Goal: Information Seeking & Learning: Check status

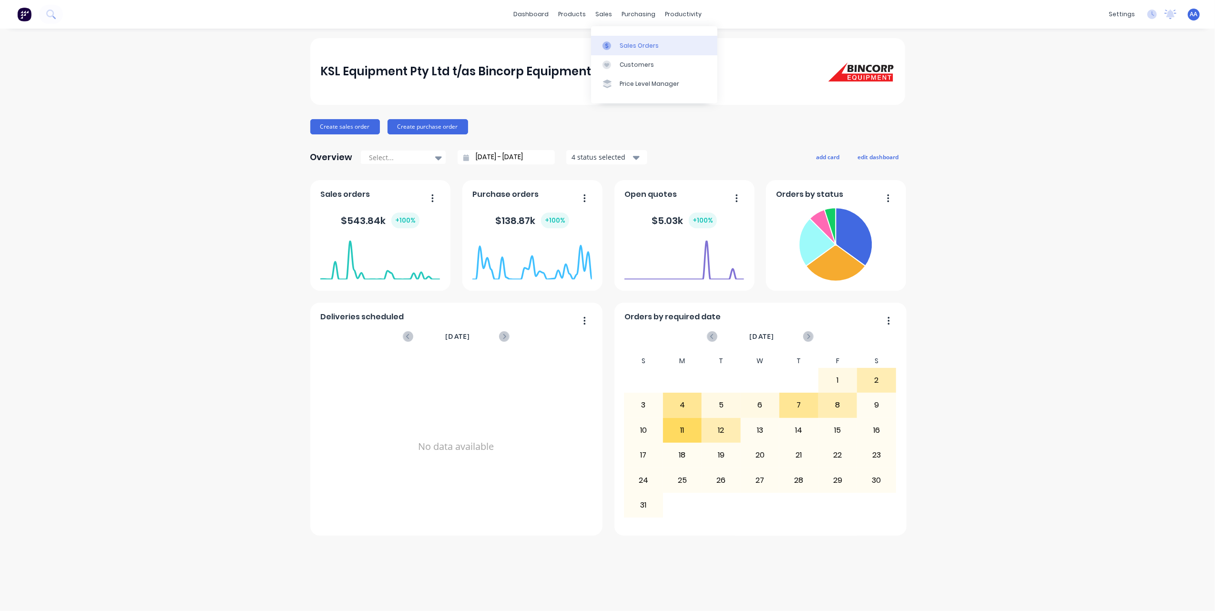
click at [625, 46] on div "Sales Orders" at bounding box center [639, 45] width 39 height 9
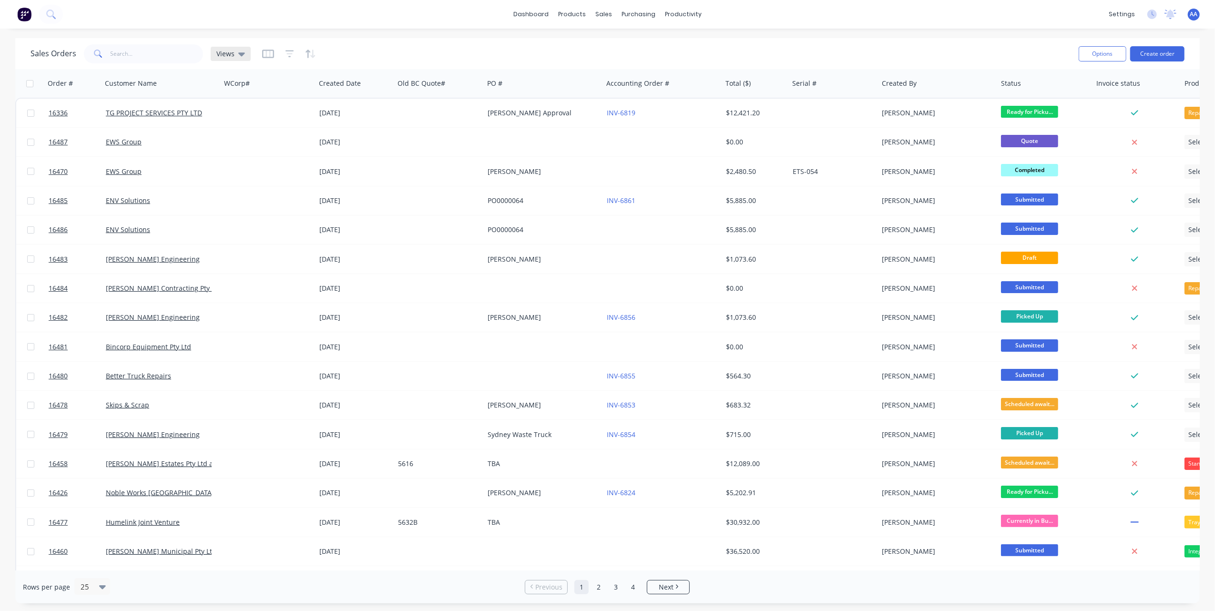
click at [241, 54] on icon at bounding box center [241, 54] width 7 height 4
click at [496, 53] on div "Sales Orders Views" at bounding box center [551, 53] width 1041 height 23
click at [628, 16] on div "purchasing" at bounding box center [638, 14] width 43 height 14
click at [640, 41] on div at bounding box center [634, 45] width 14 height 9
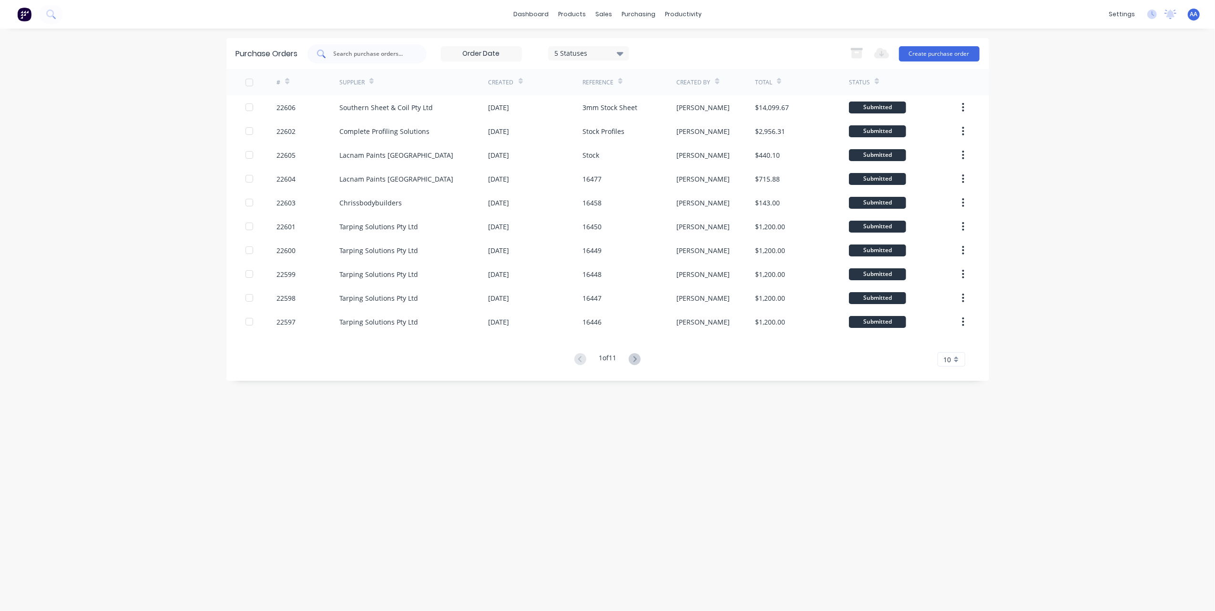
click at [374, 56] on input "text" at bounding box center [372, 54] width 79 height 10
type input "weld"
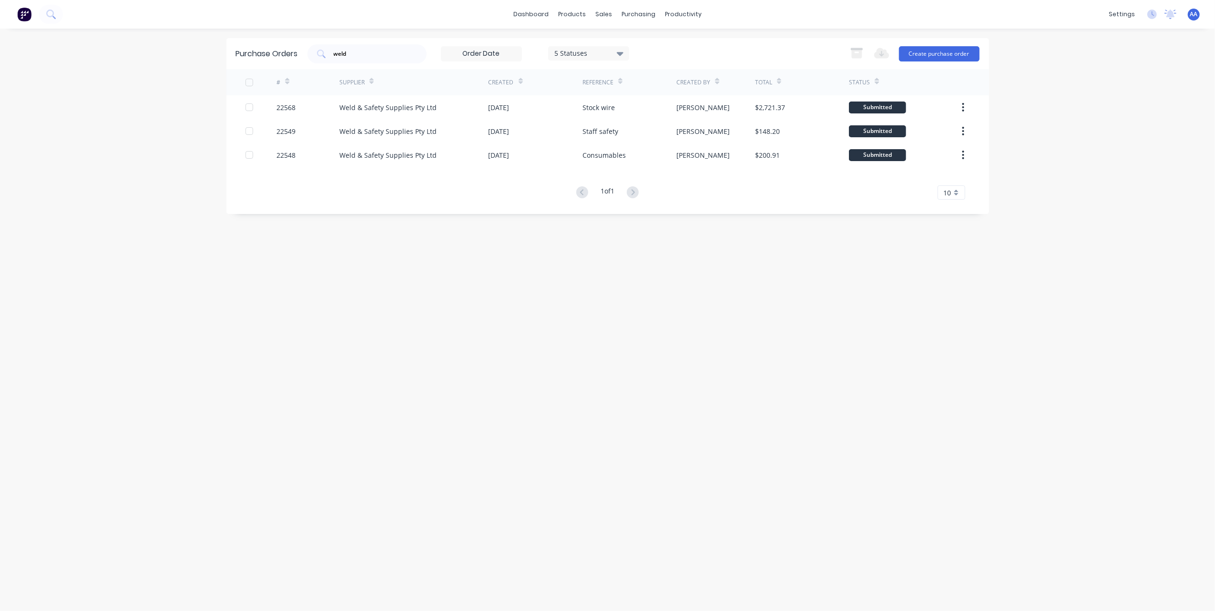
click at [331, 326] on div "Purchase Orders weld 5 Statuses 5 Statuses Export to Excel (XLSX) Create purcha…" at bounding box center [607, 320] width 763 height 564
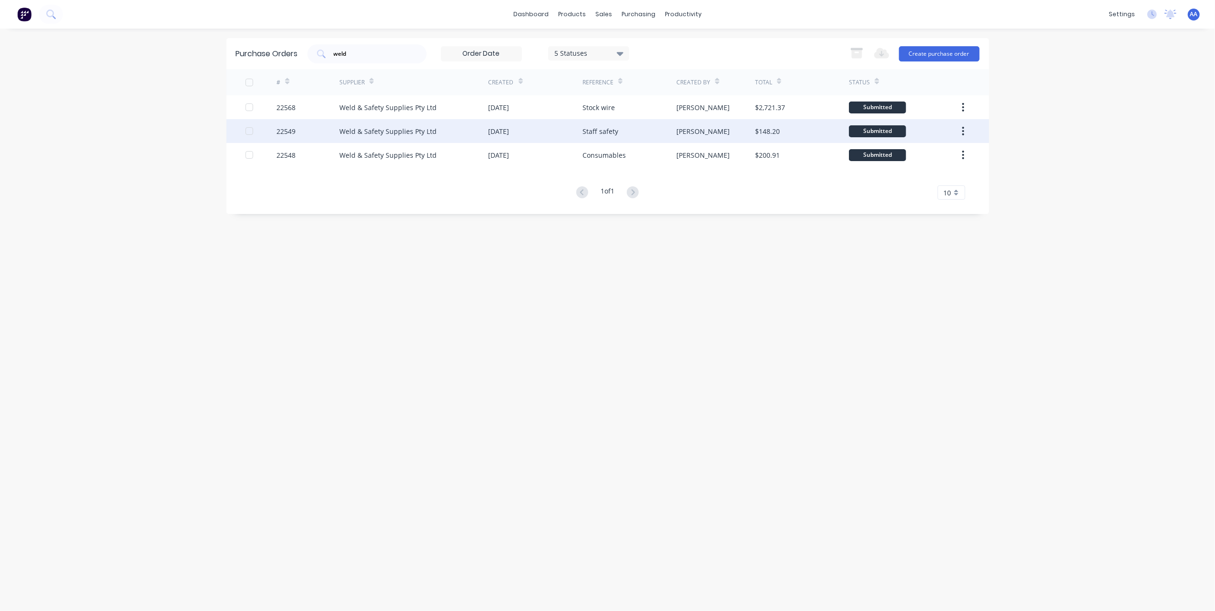
click at [443, 132] on div "Weld & Safety Supplies Pty Ltd" at bounding box center [413, 131] width 149 height 24
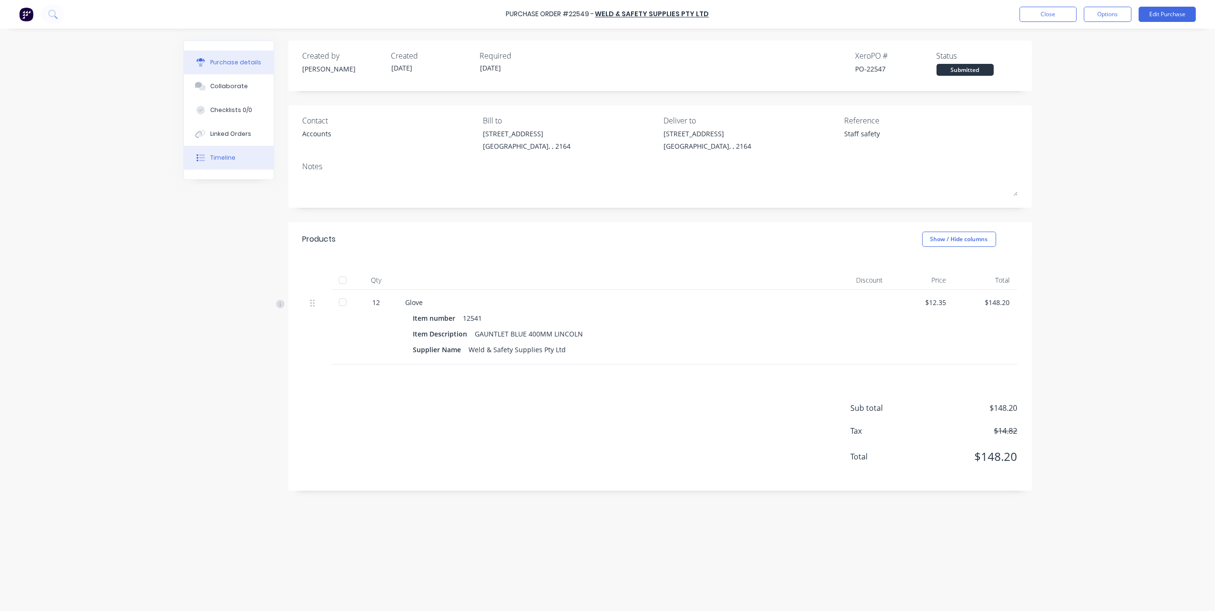
click at [226, 151] on button "Timeline" at bounding box center [229, 158] width 90 height 24
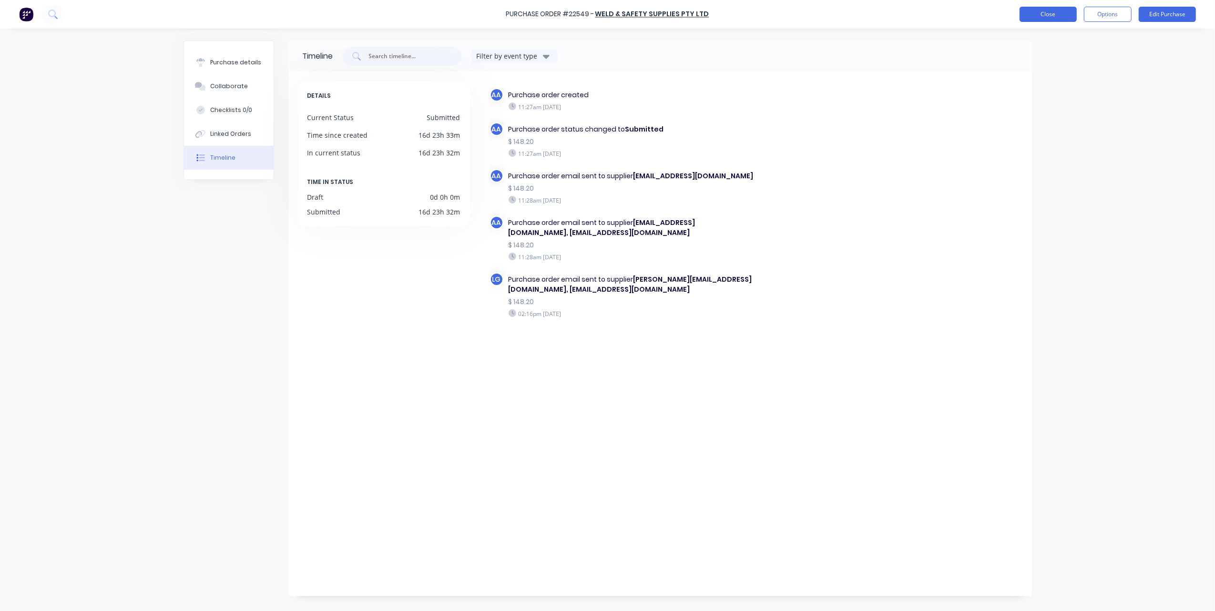
click at [1040, 18] on button "Close" at bounding box center [1048, 14] width 57 height 15
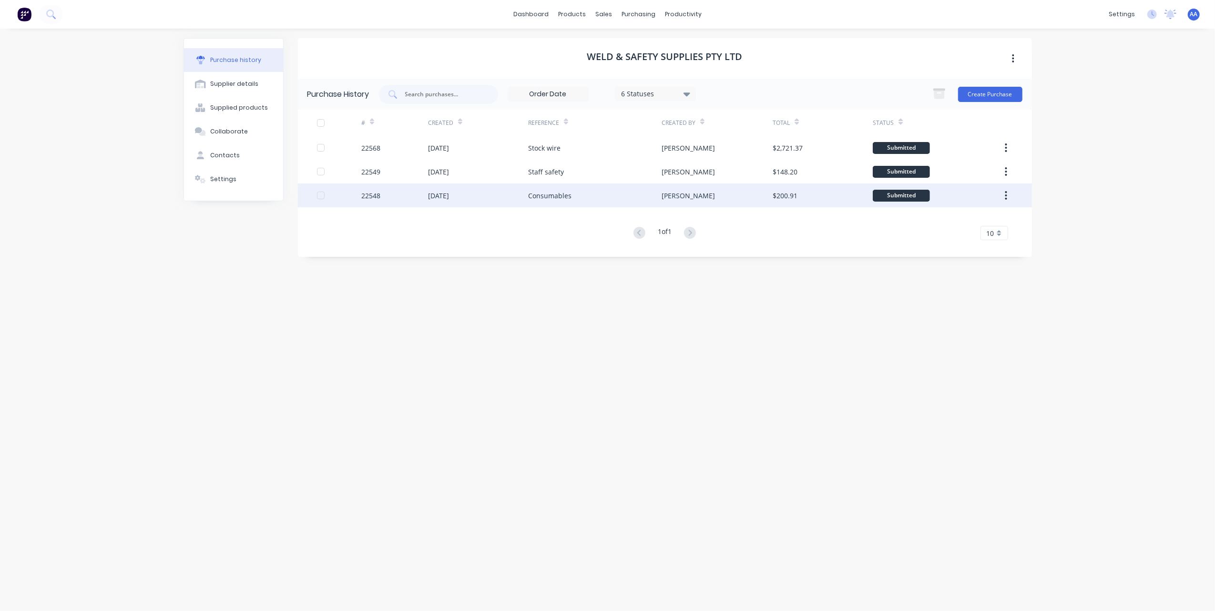
click at [464, 193] on div "[DATE]" at bounding box center [478, 196] width 100 height 24
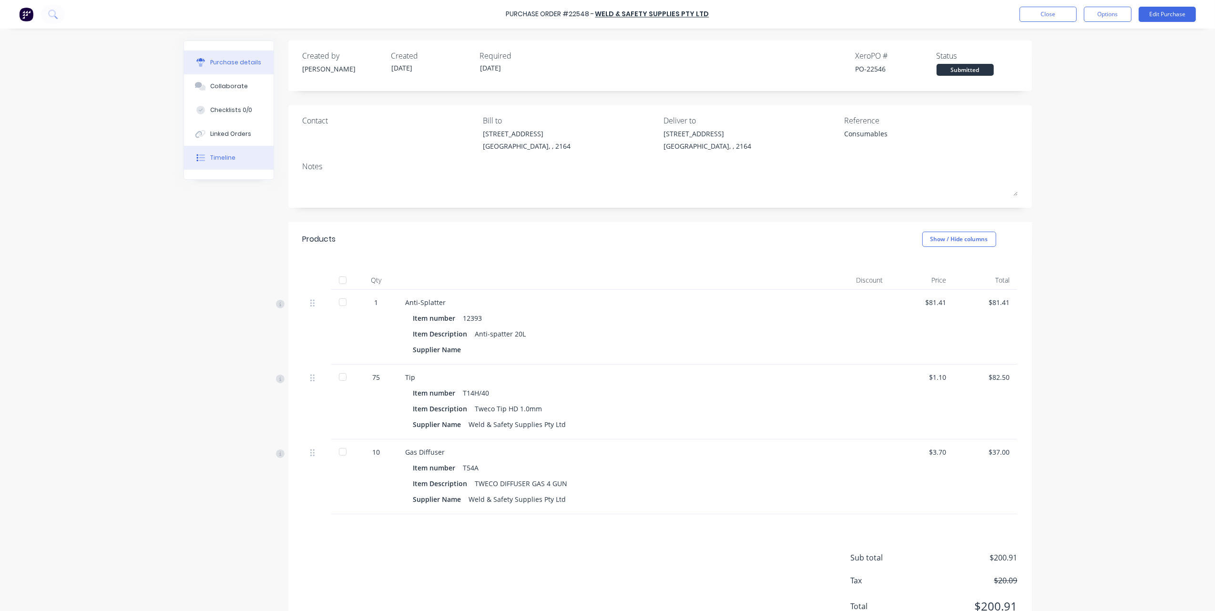
click at [212, 155] on div "Timeline" at bounding box center [222, 158] width 25 height 9
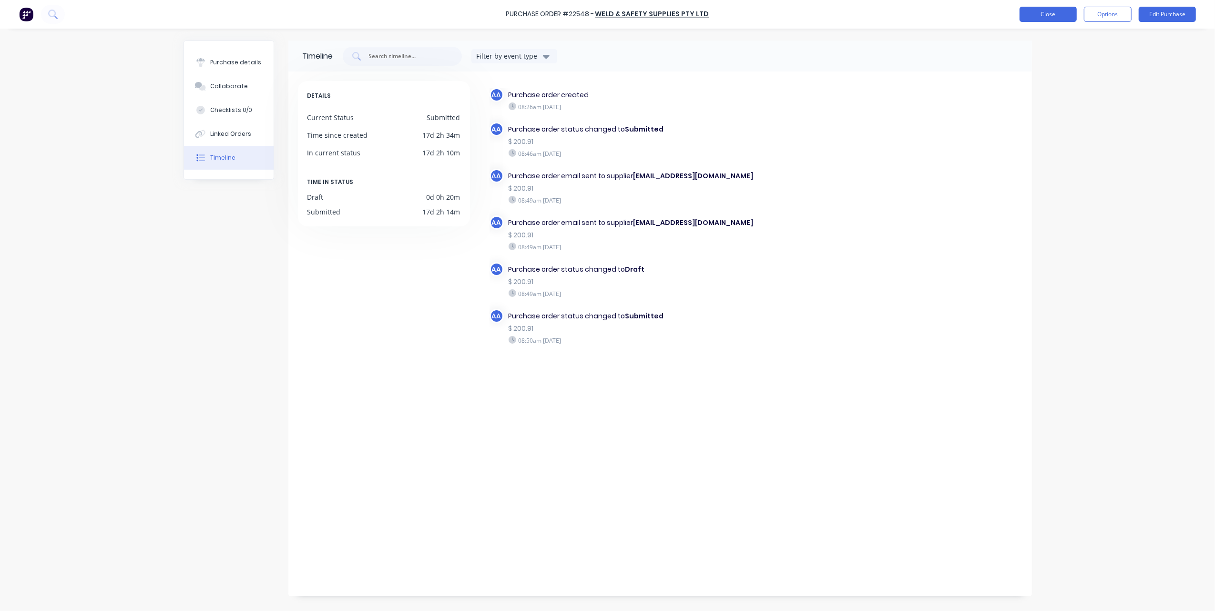
click at [1036, 16] on button "Close" at bounding box center [1048, 14] width 57 height 15
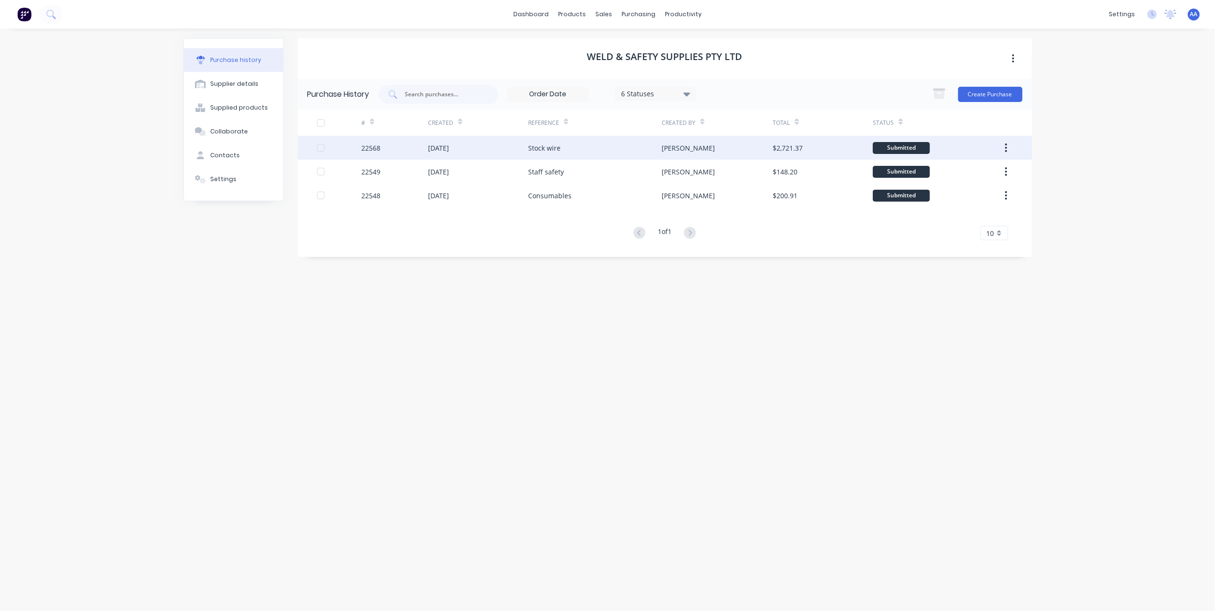
click at [412, 148] on div "22568" at bounding box center [394, 148] width 67 height 24
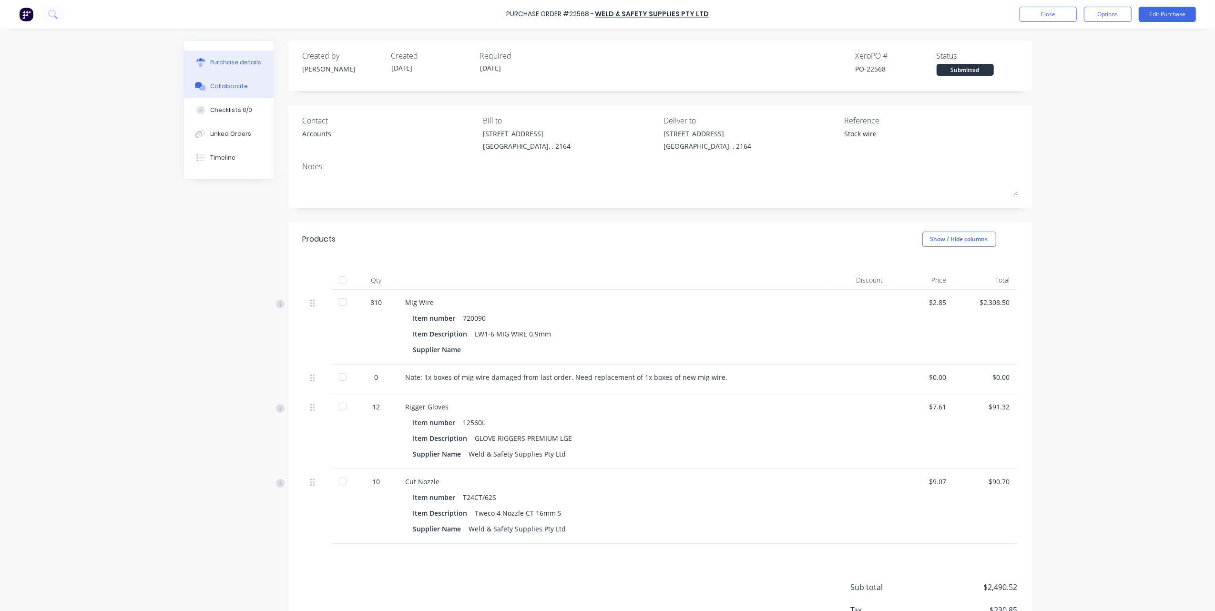
click at [233, 84] on div "Collaborate" at bounding box center [229, 86] width 38 height 9
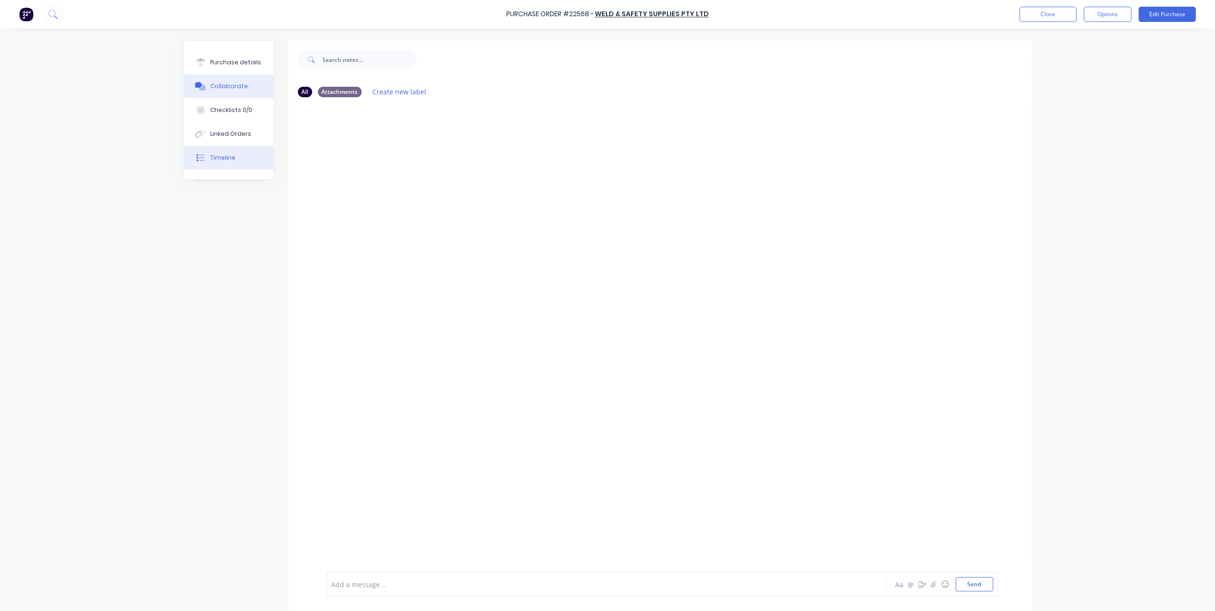
click at [228, 151] on button "Timeline" at bounding box center [229, 158] width 90 height 24
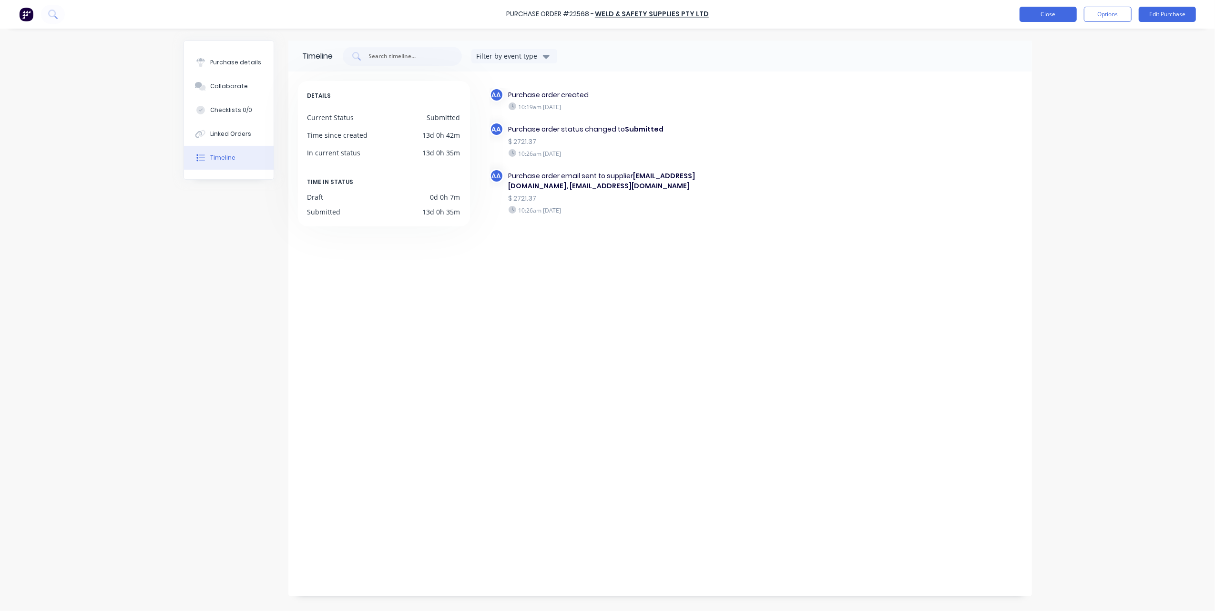
click at [1057, 14] on button "Close" at bounding box center [1048, 14] width 57 height 15
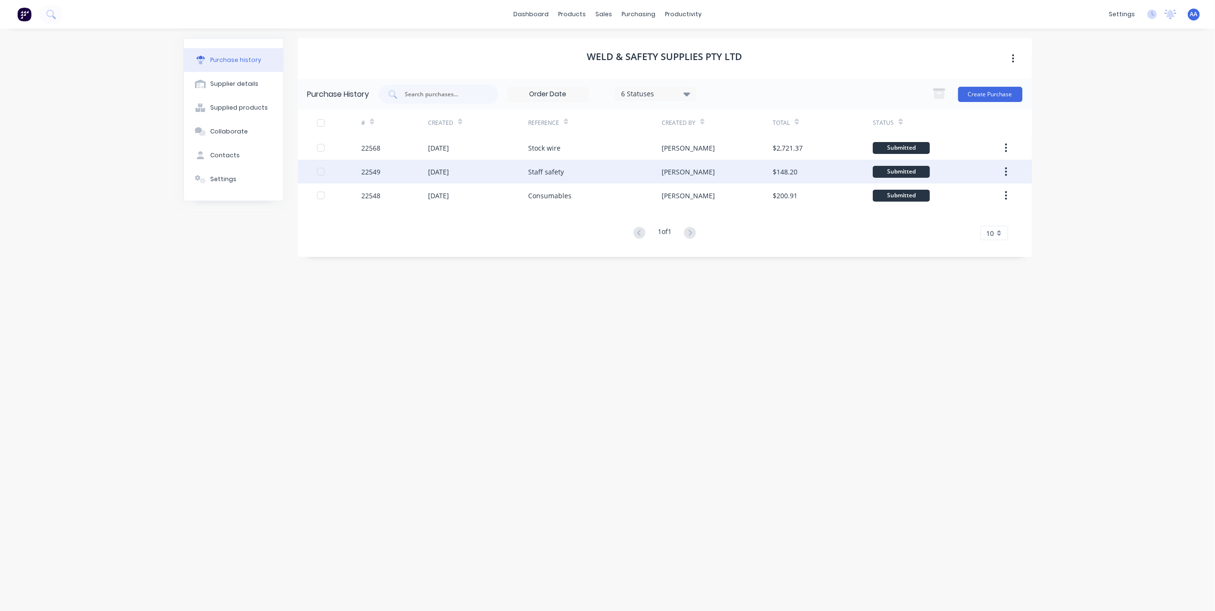
click at [415, 168] on div "22549" at bounding box center [394, 172] width 67 height 24
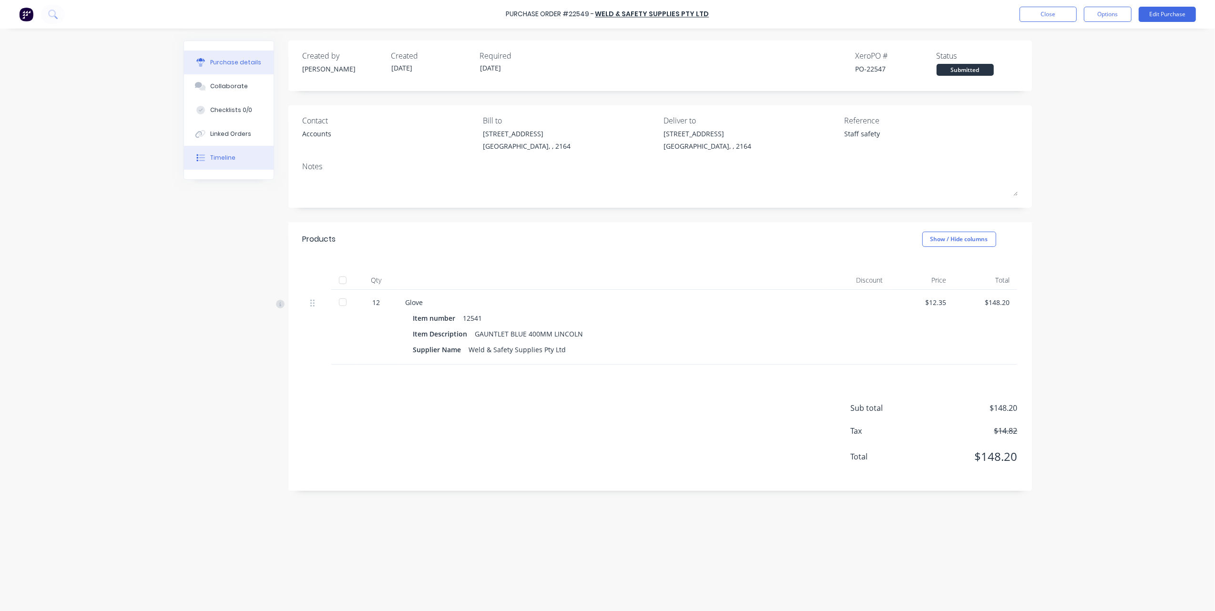
click at [210, 153] on button "Timeline" at bounding box center [229, 158] width 90 height 24
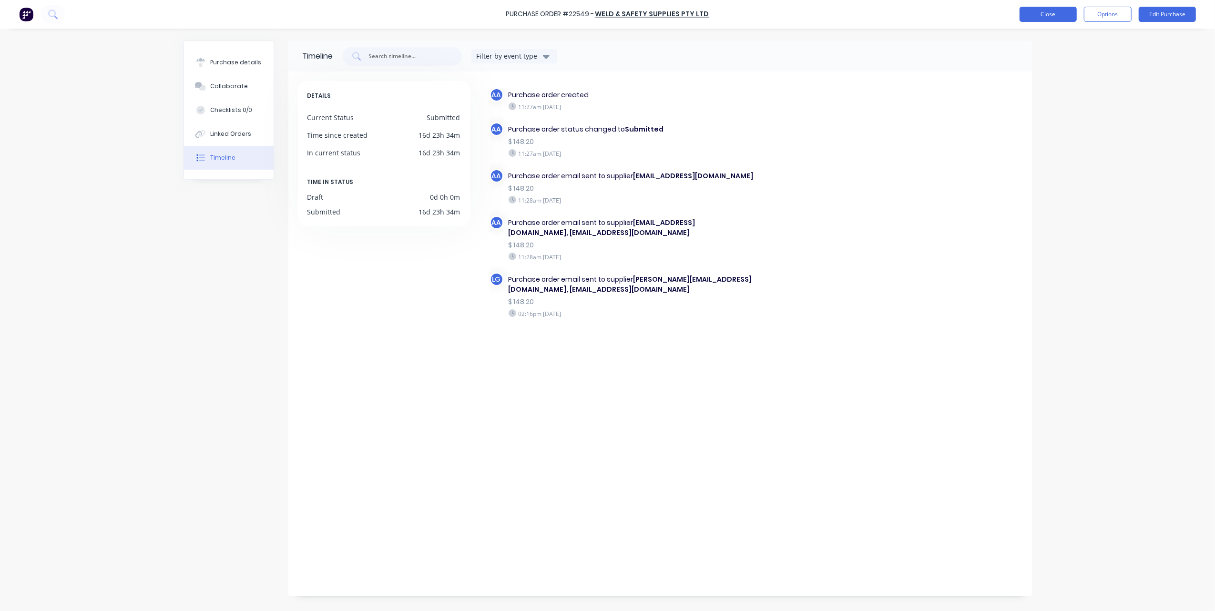
click at [1030, 12] on button "Close" at bounding box center [1048, 14] width 57 height 15
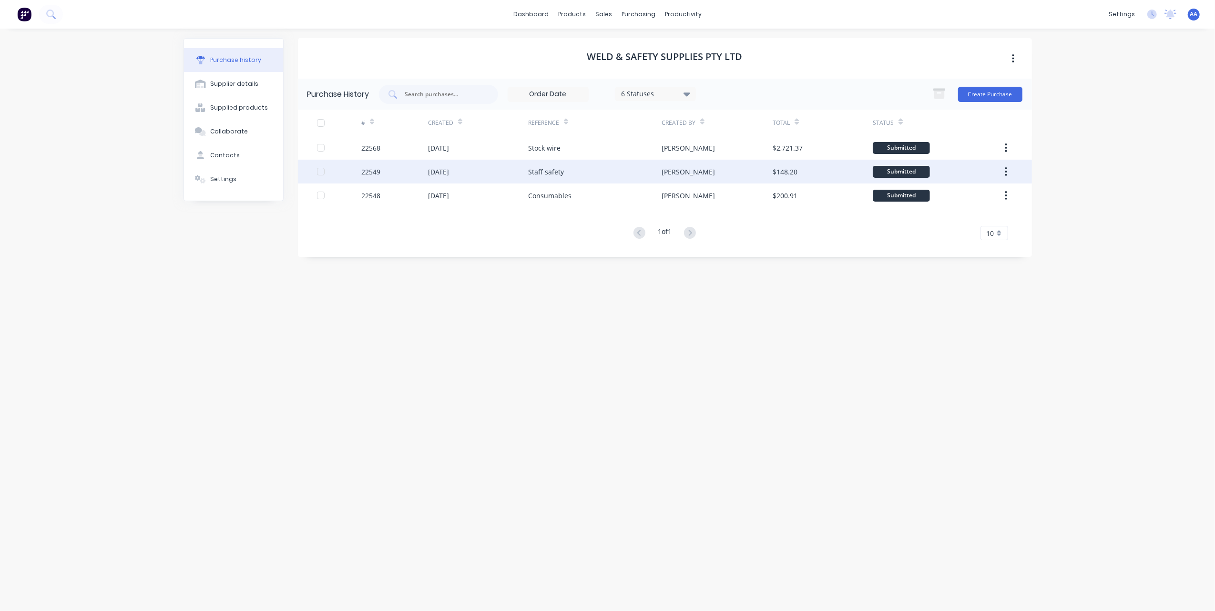
click at [449, 170] on div "[DATE]" at bounding box center [438, 172] width 21 height 10
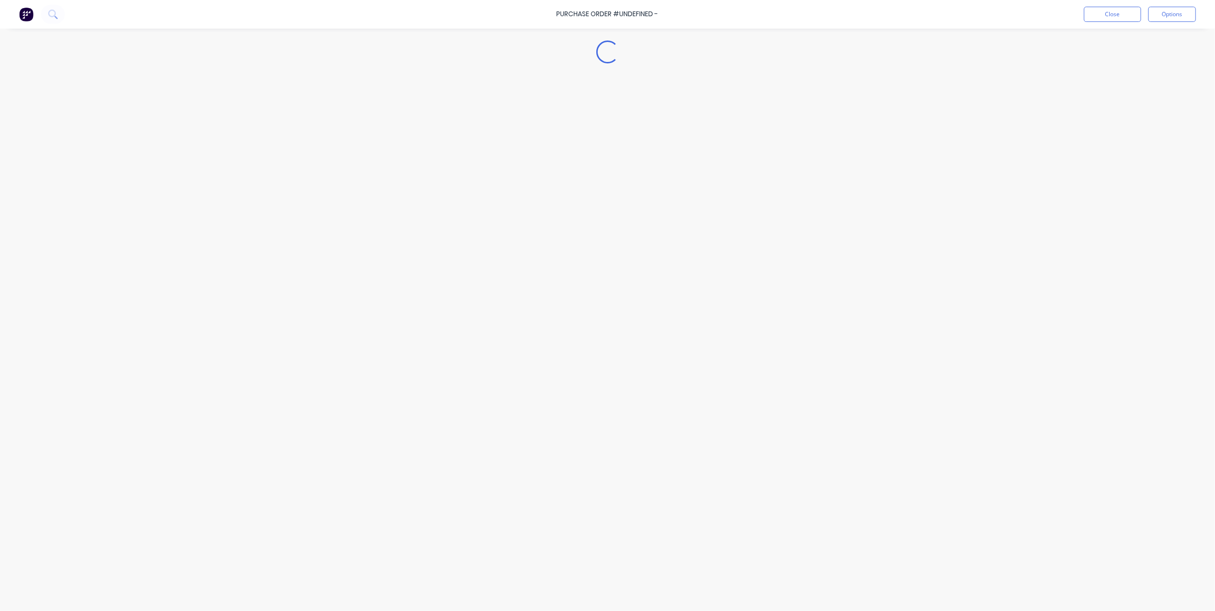
type textarea "x"
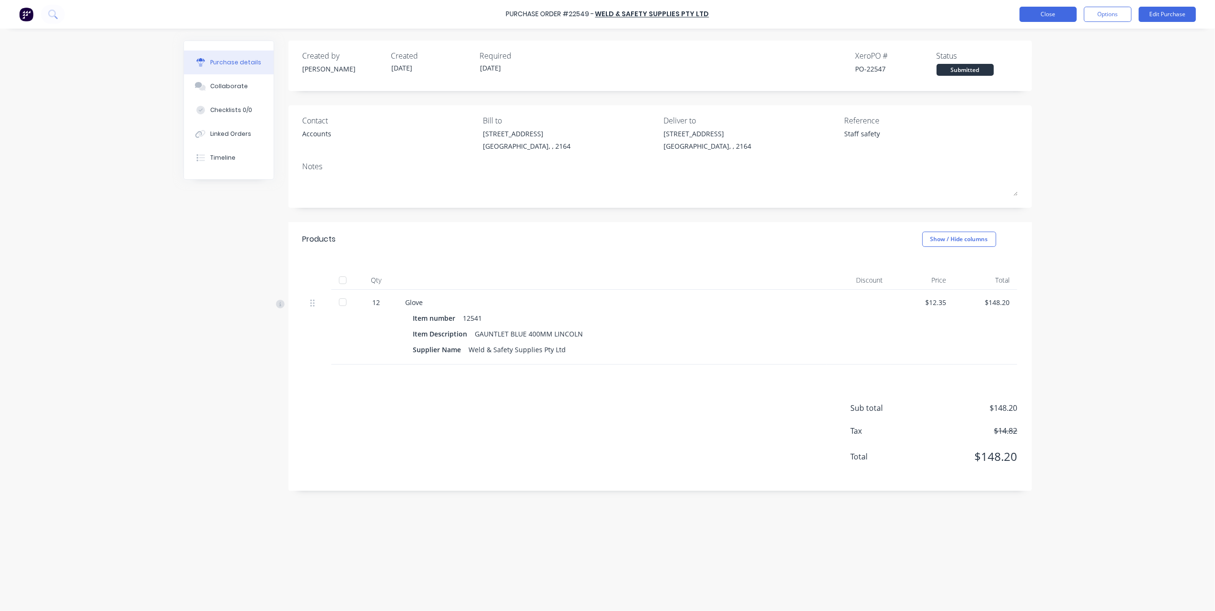
click at [1055, 14] on button "Close" at bounding box center [1048, 14] width 57 height 15
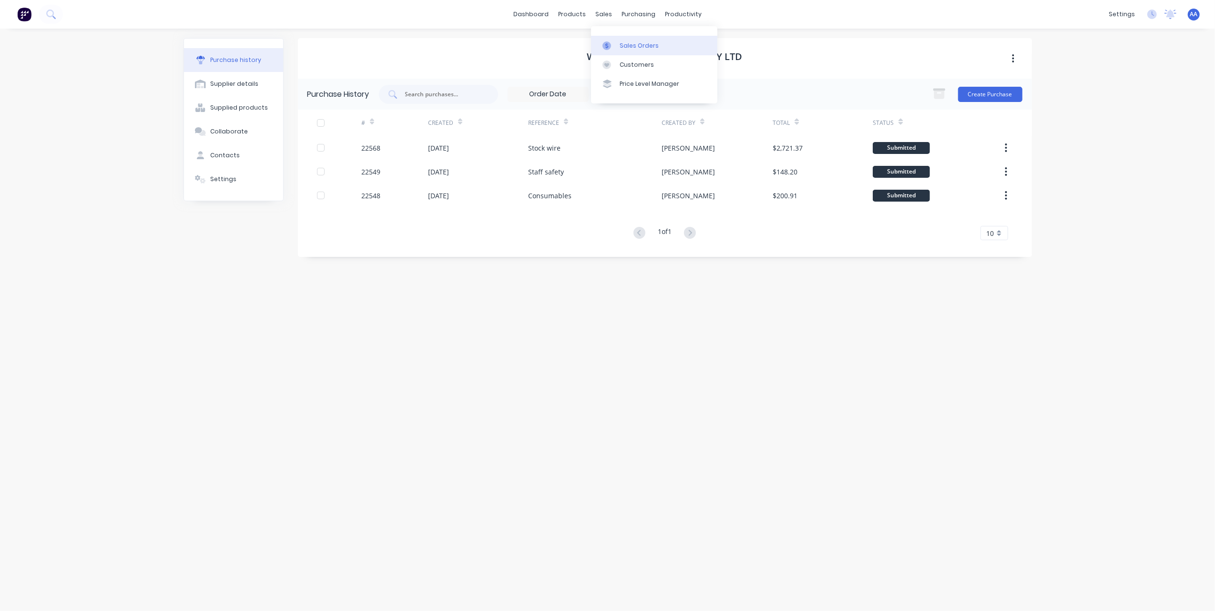
click at [626, 44] on div "Sales Orders" at bounding box center [639, 45] width 39 height 9
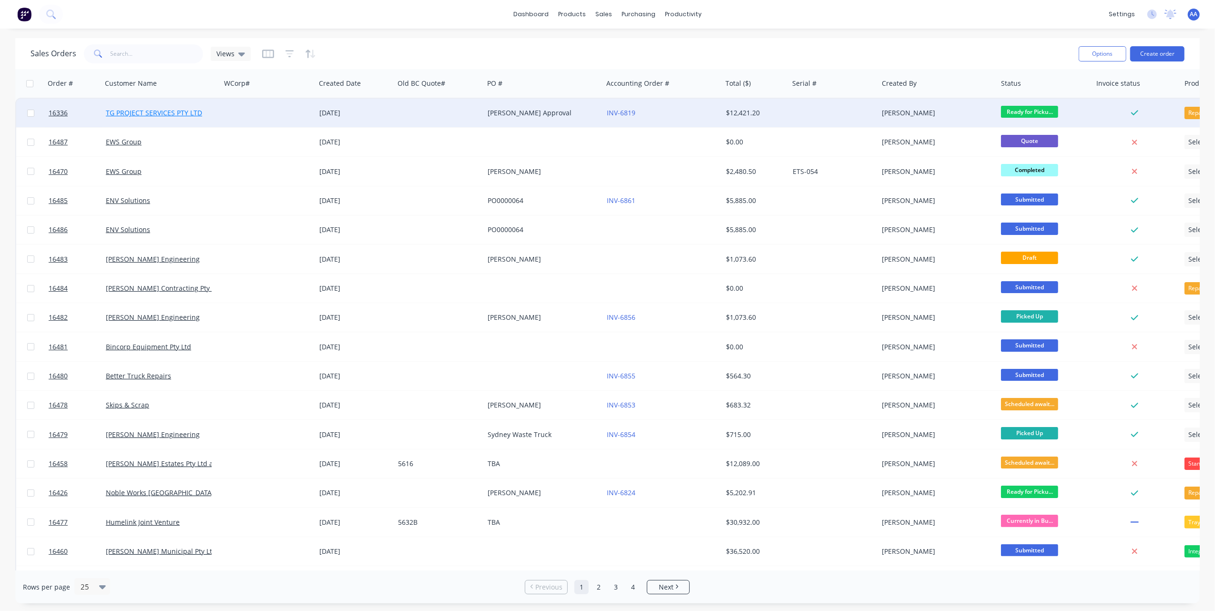
click at [173, 113] on link "TG PROJECT SERVICES PTY LTD" at bounding box center [154, 112] width 96 height 9
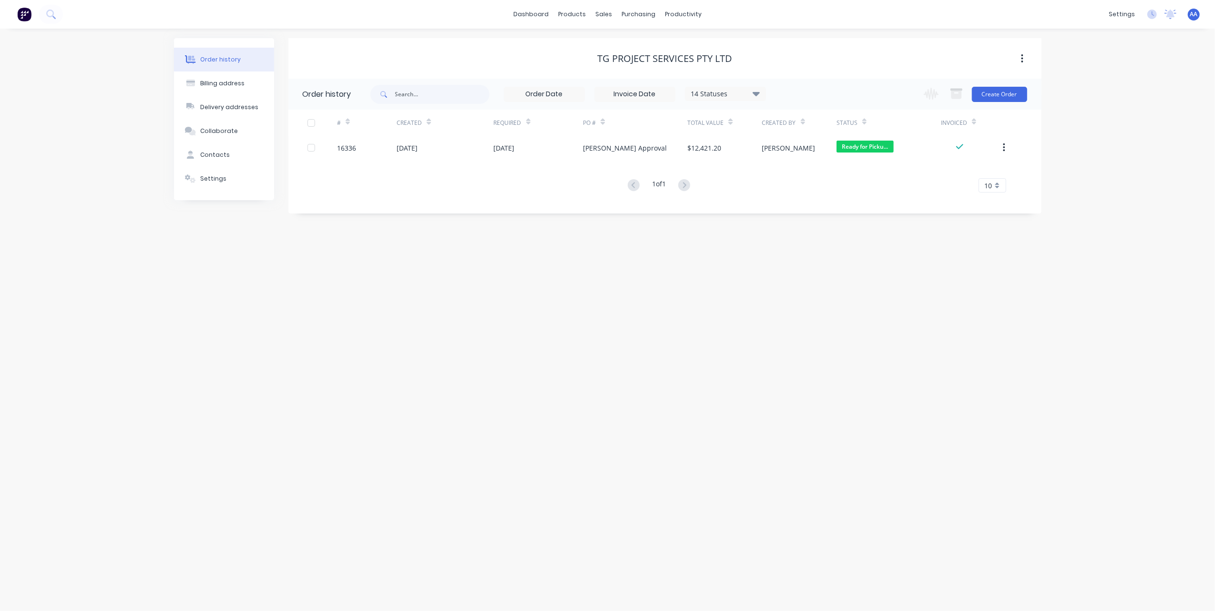
click at [25, 14] on img at bounding box center [24, 14] width 14 height 14
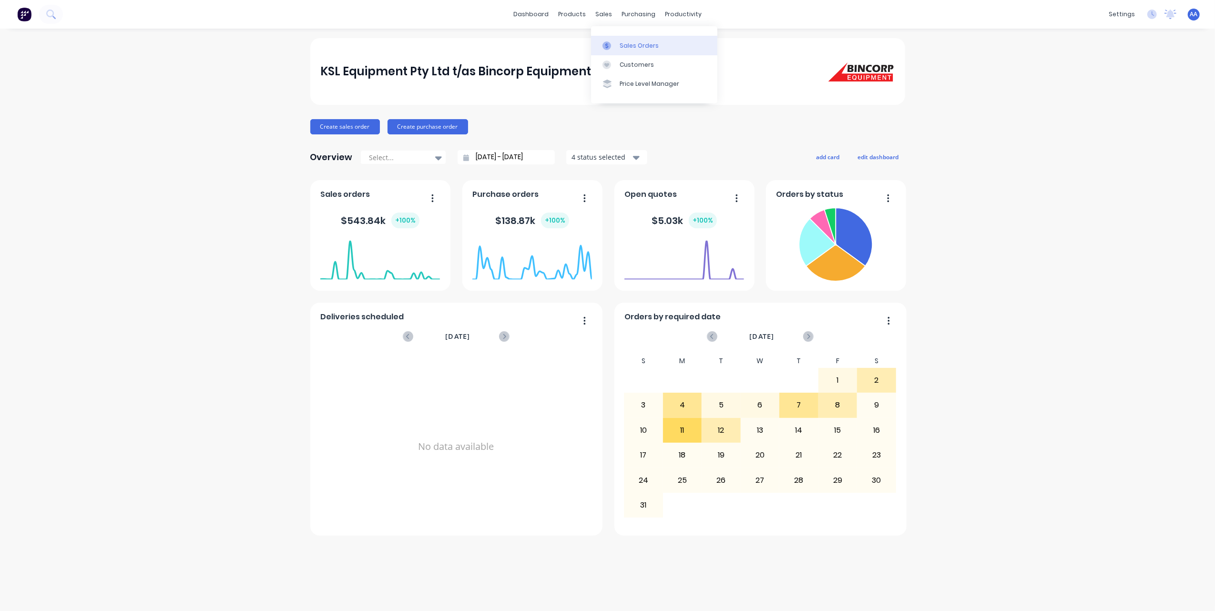
click at [620, 43] on div "Sales Orders" at bounding box center [639, 45] width 39 height 9
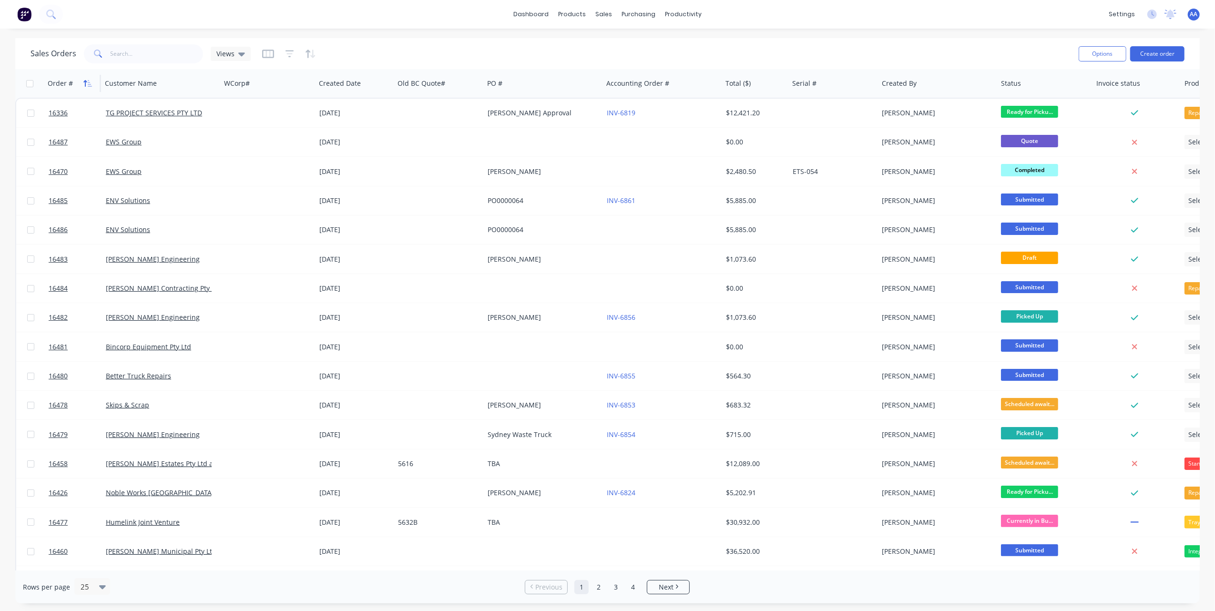
click at [87, 81] on icon "button" at bounding box center [87, 84] width 9 height 8
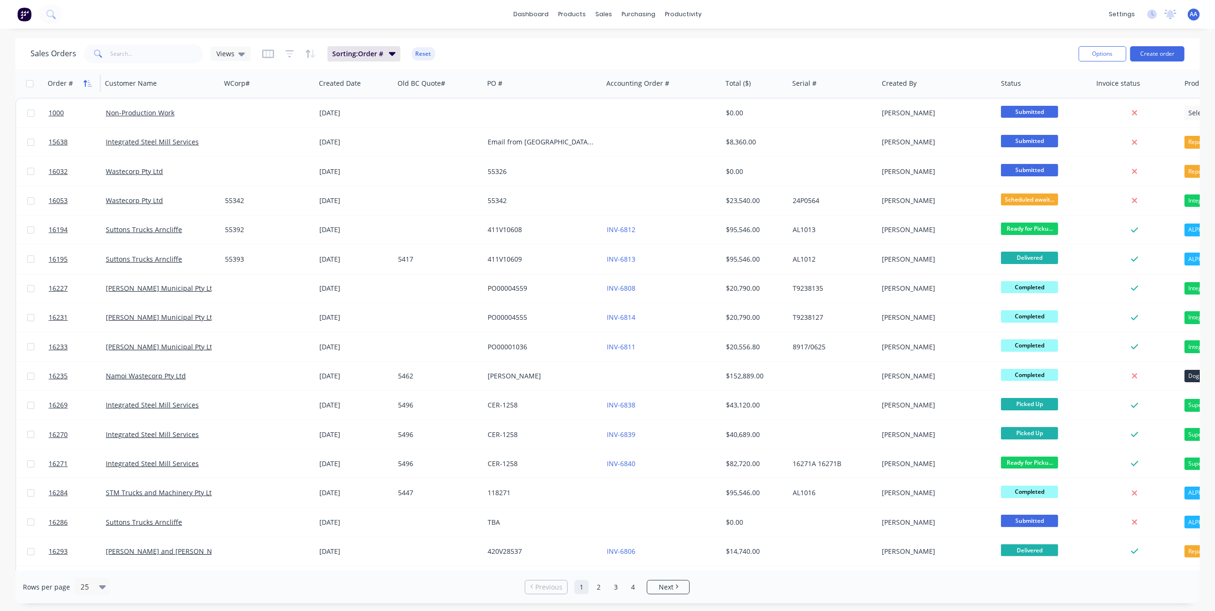
click at [85, 86] on icon "button" at bounding box center [84, 83] width 3 height 7
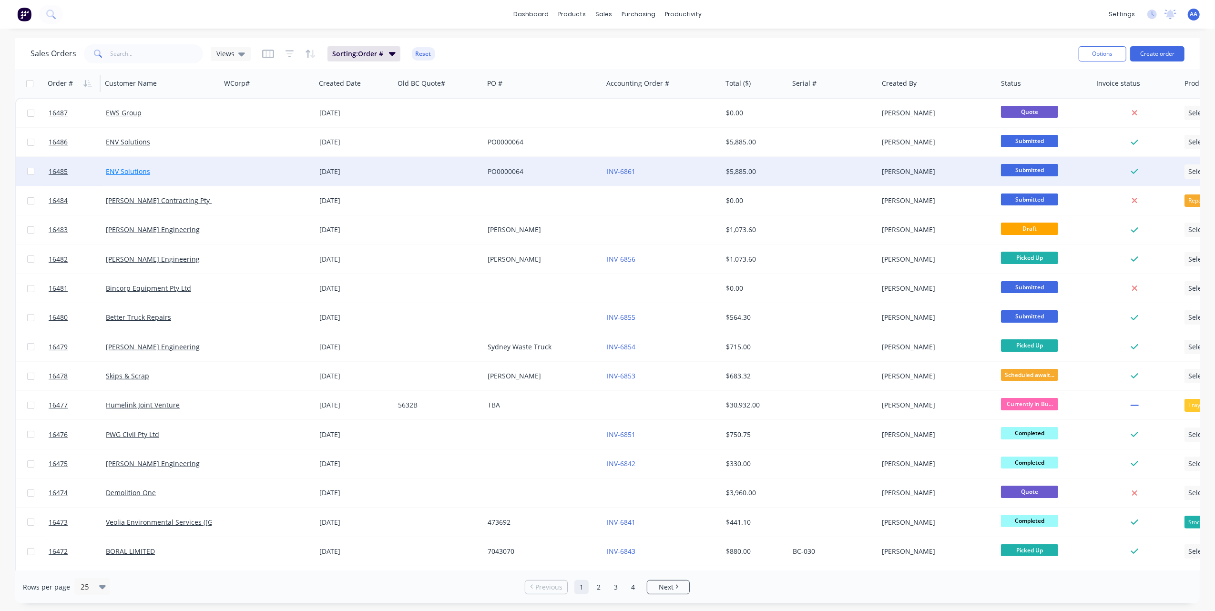
click at [127, 168] on link "ENV Solutions" at bounding box center [128, 171] width 44 height 9
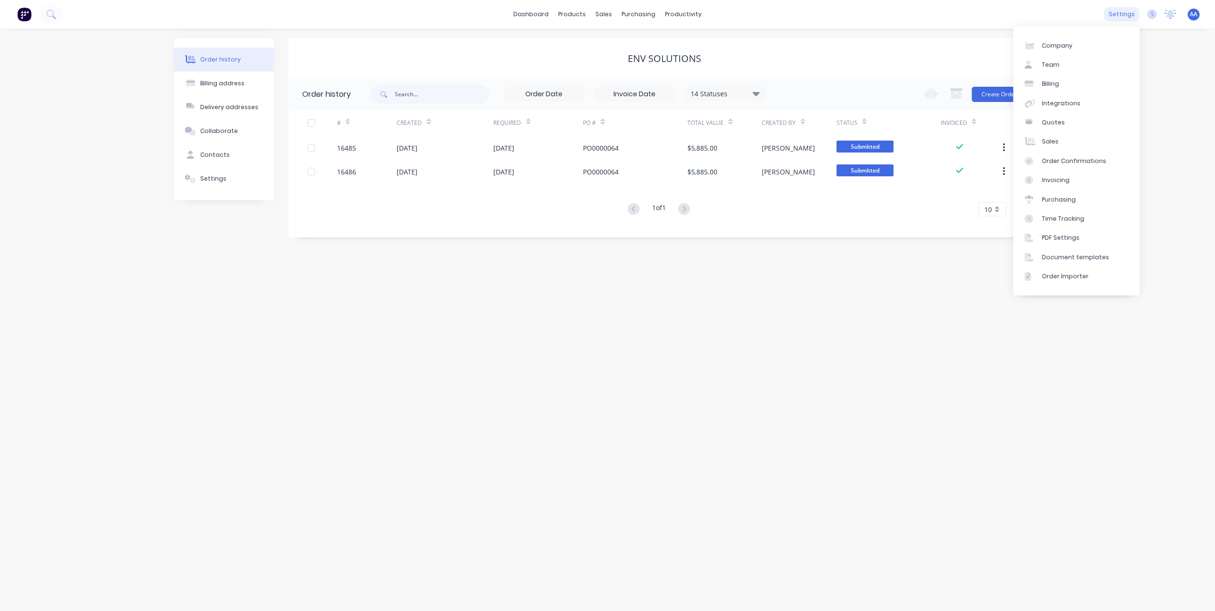
click at [1127, 16] on div "settings" at bounding box center [1122, 14] width 36 height 14
click at [793, 67] on div "ENV Solutions" at bounding box center [664, 58] width 753 height 17
click at [623, 47] on div "Sales Orders" at bounding box center [639, 45] width 39 height 9
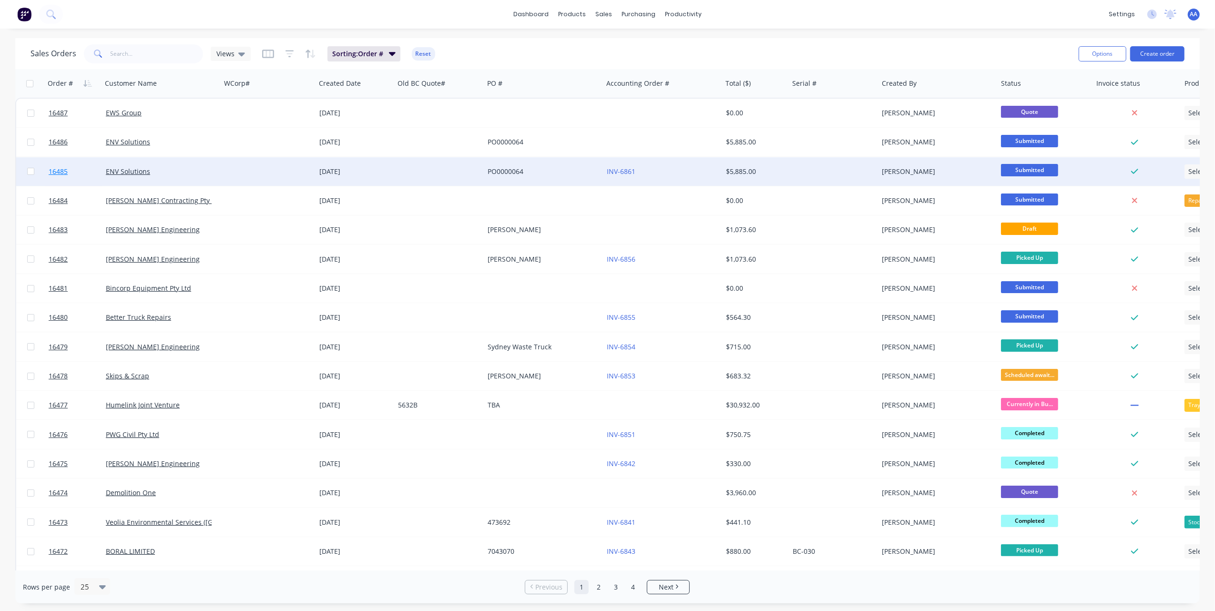
click at [53, 172] on span "16485" at bounding box center [58, 172] width 19 height 10
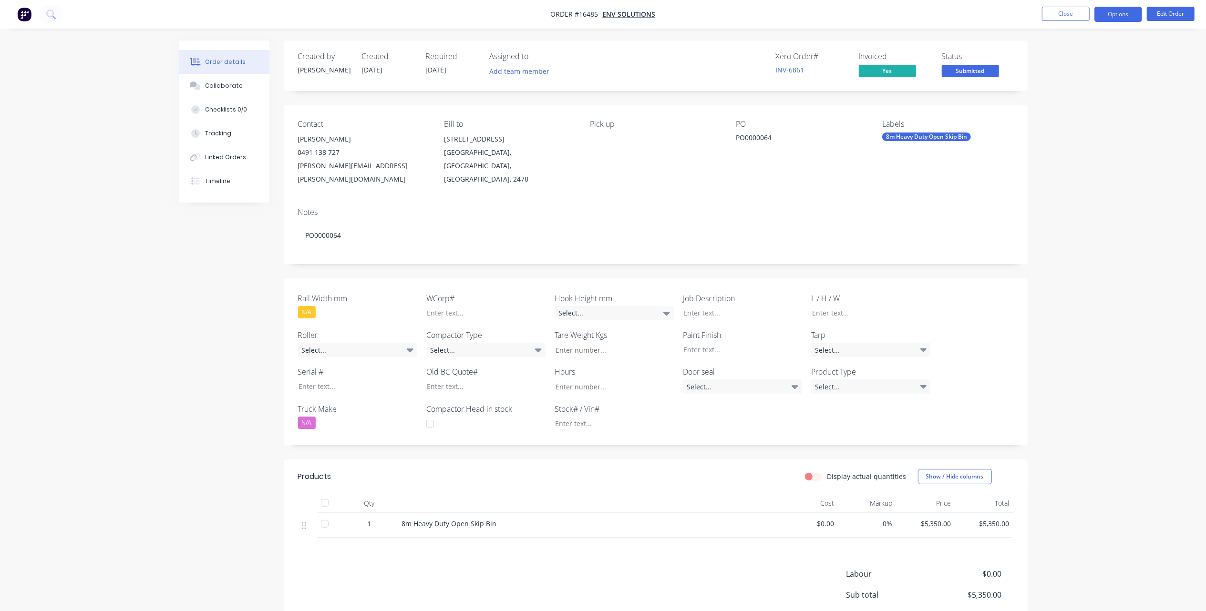
click at [1107, 16] on button "Options" at bounding box center [1118, 14] width 48 height 15
click at [1067, 58] on div "Invoice" at bounding box center [1090, 58] width 88 height 14
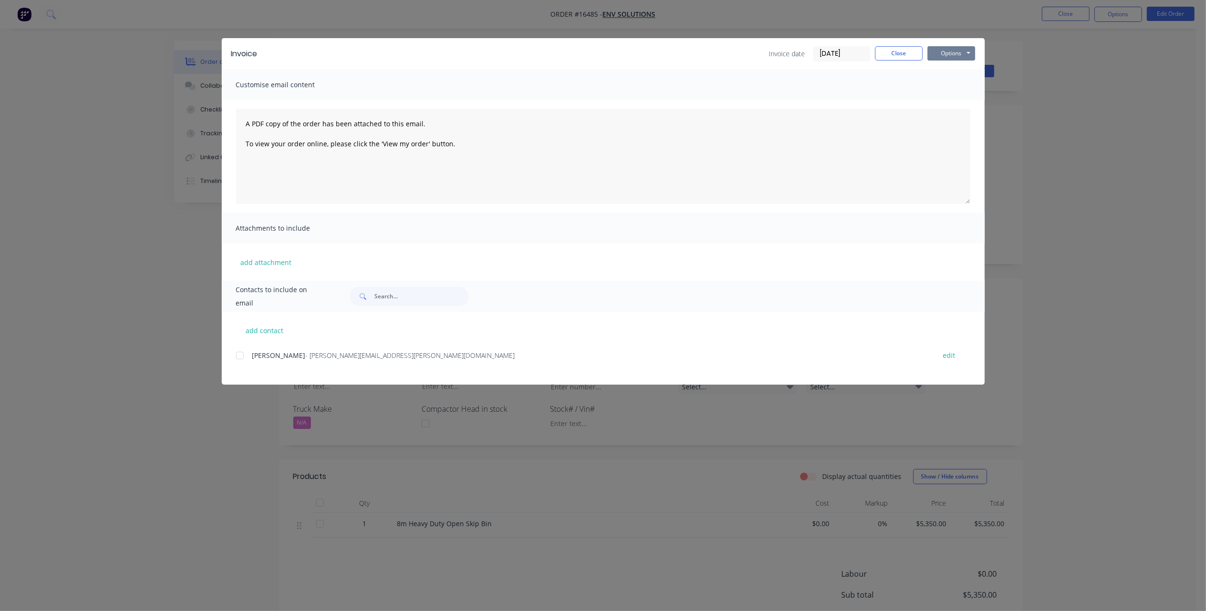
click at [953, 52] on button "Options" at bounding box center [951, 53] width 48 height 14
click at [948, 82] on button "Print" at bounding box center [957, 86] width 61 height 16
click at [901, 48] on button "Close" at bounding box center [899, 53] width 48 height 14
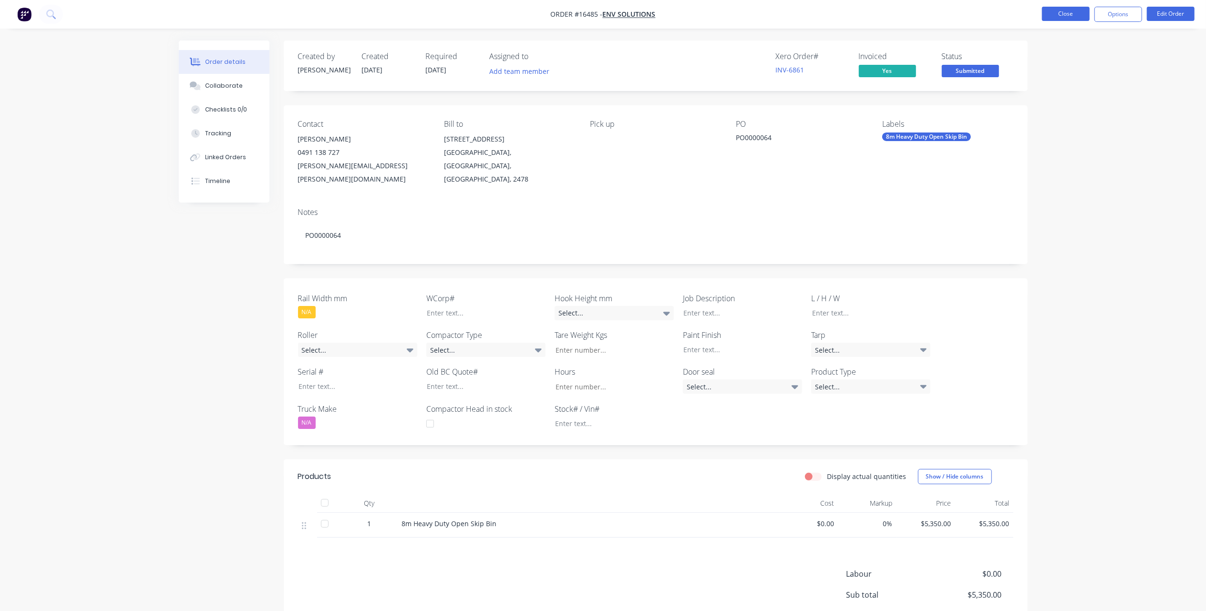
click at [1075, 20] on button "Close" at bounding box center [1066, 14] width 48 height 14
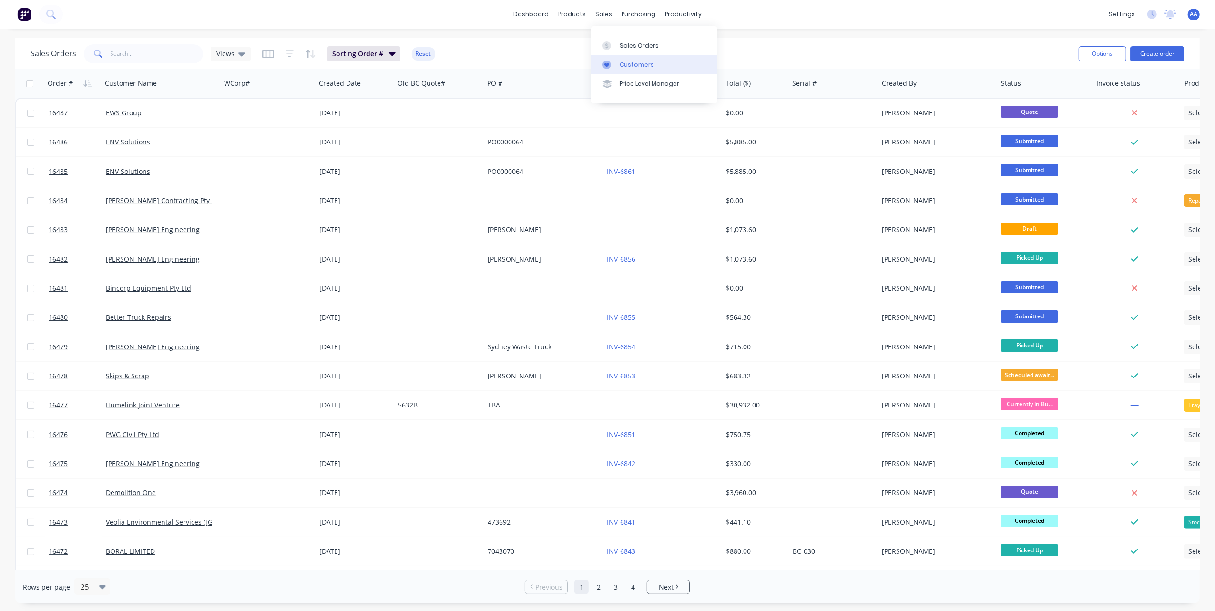
click at [632, 65] on div "Customers" at bounding box center [637, 65] width 34 height 9
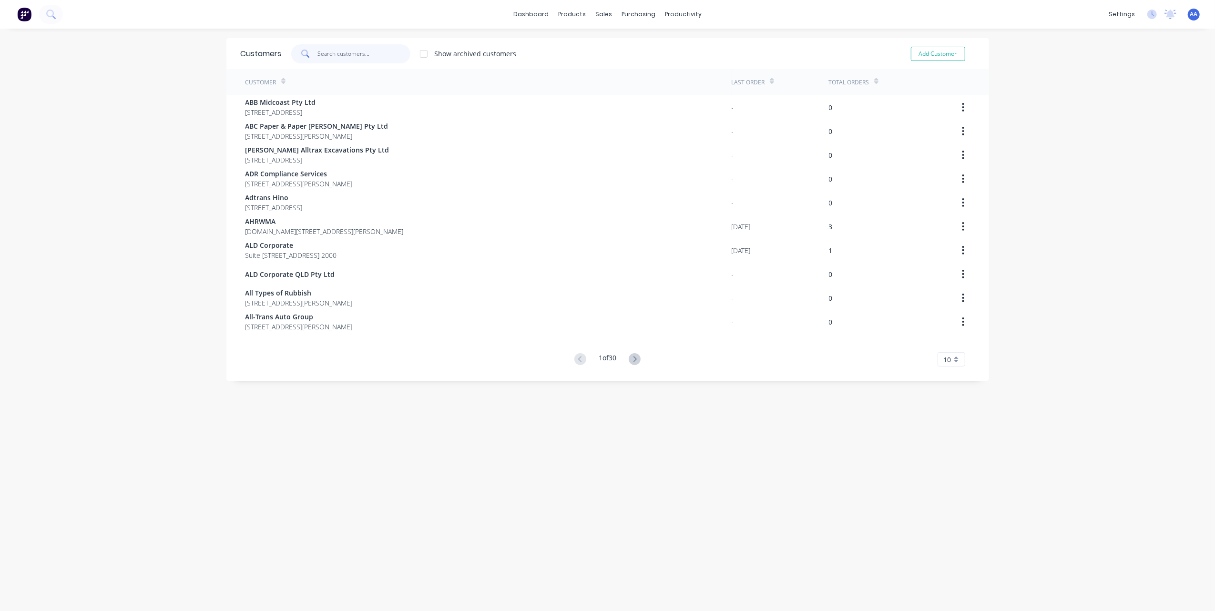
click at [338, 54] on input "text" at bounding box center [364, 53] width 93 height 19
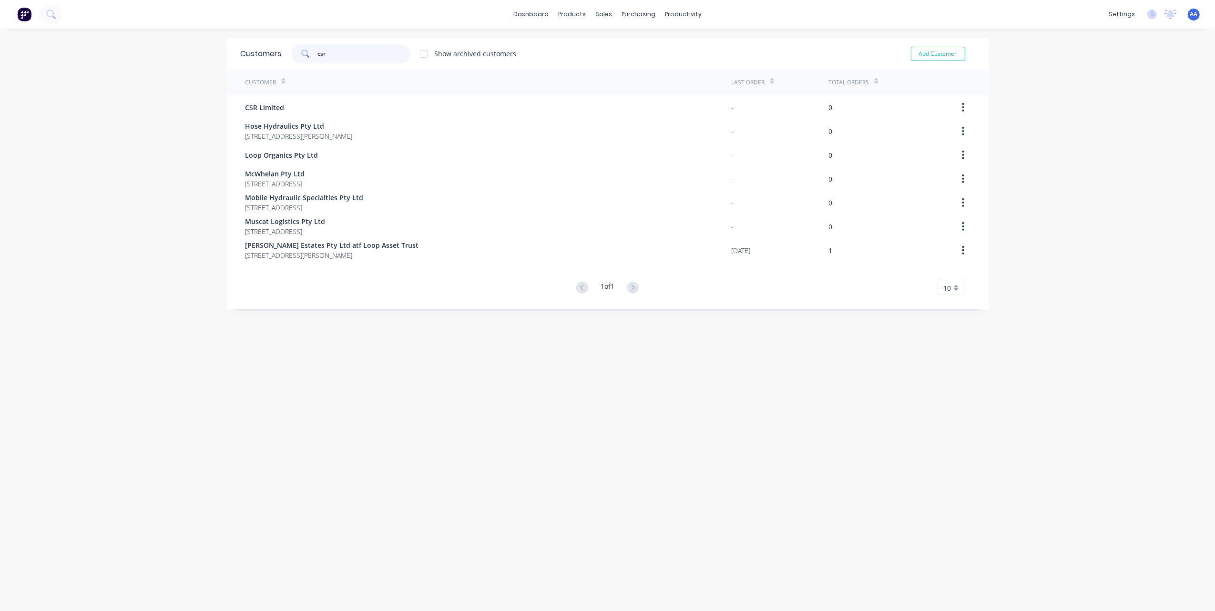
type input "csr"
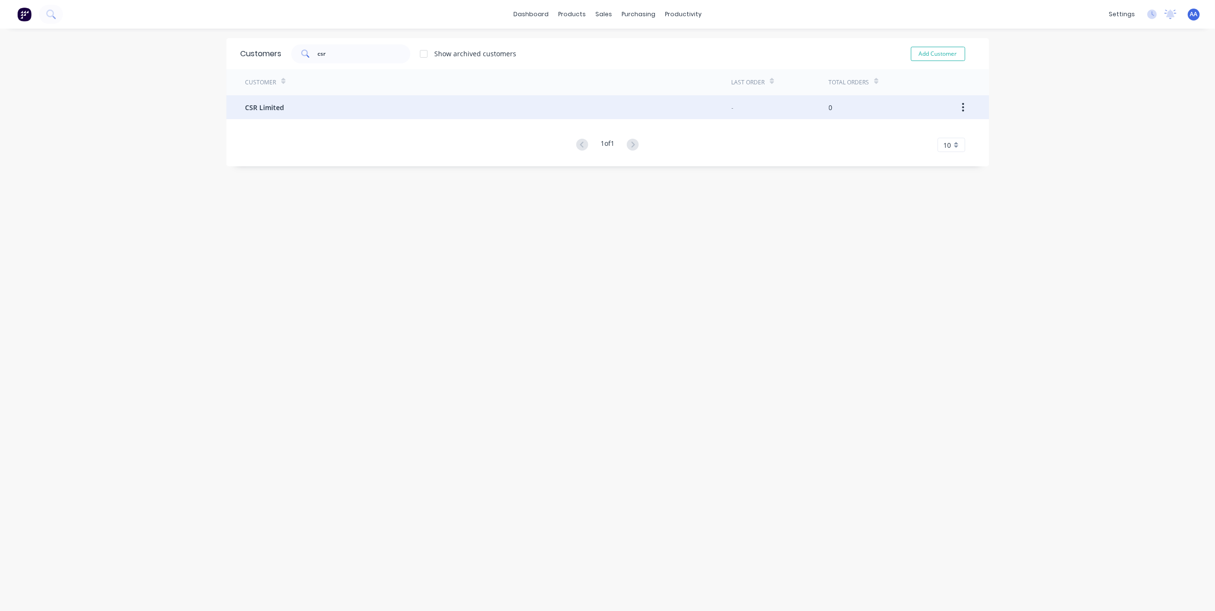
click at [292, 108] on div "CSR Limited" at bounding box center [489, 107] width 486 height 24
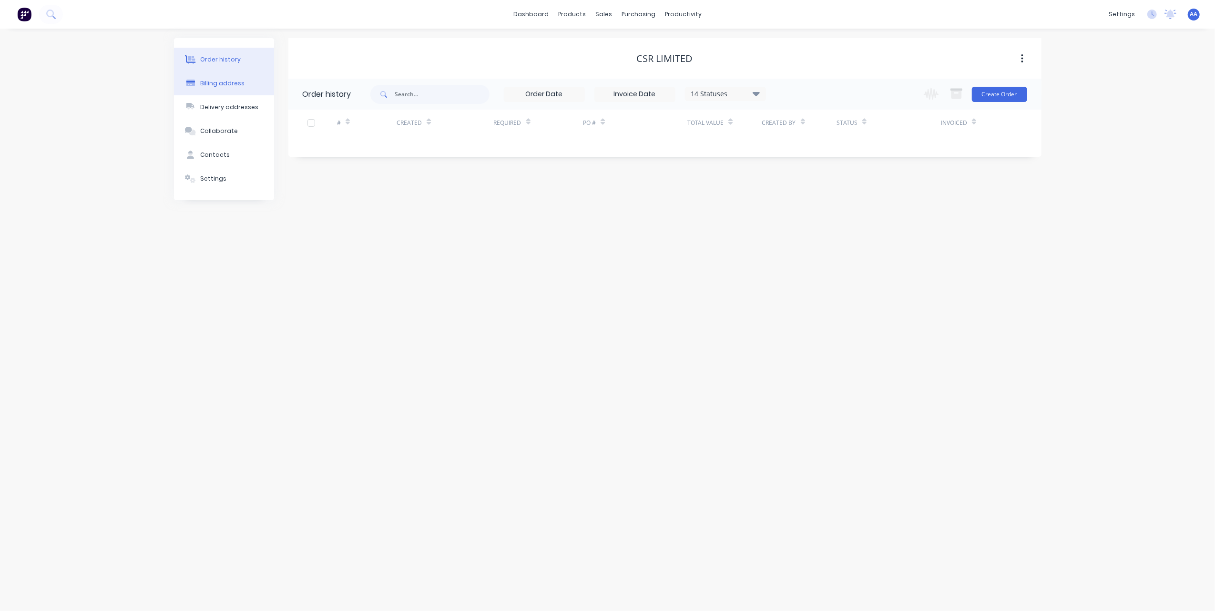
click at [215, 87] on div "Billing address" at bounding box center [222, 83] width 44 height 9
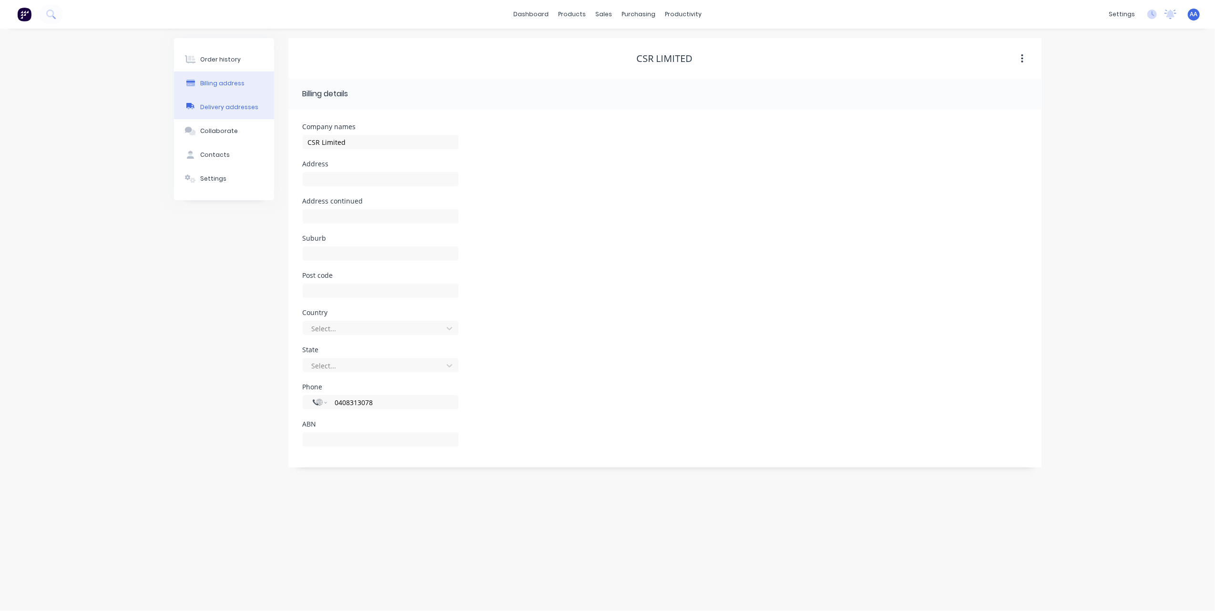
click at [220, 105] on div "Delivery addresses" at bounding box center [229, 107] width 58 height 9
click at [218, 127] on div "Collaborate" at bounding box center [219, 131] width 38 height 9
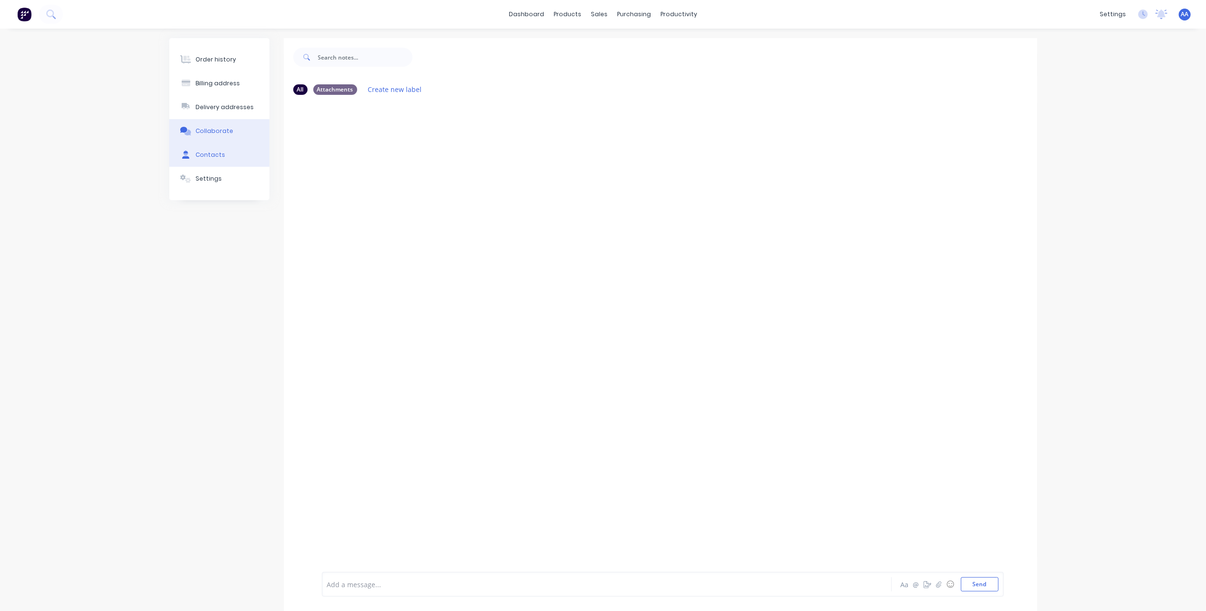
click at [217, 155] on div "Contacts" at bounding box center [210, 155] width 30 height 9
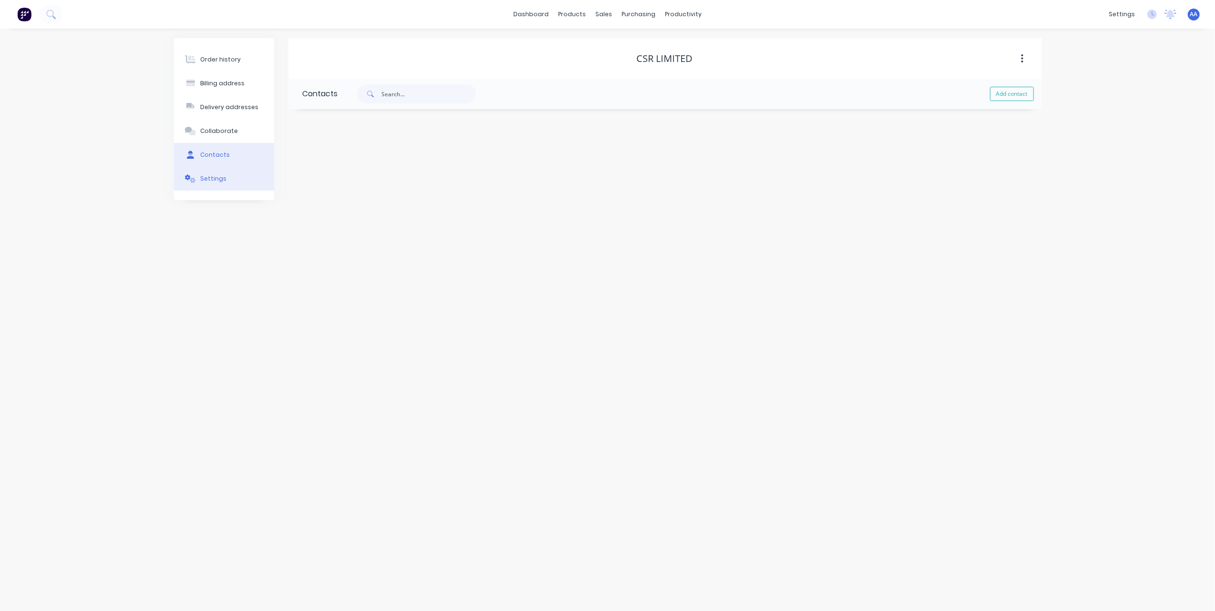
click at [215, 181] on div "Settings" at bounding box center [213, 178] width 26 height 9
click at [217, 151] on div "Contacts" at bounding box center [215, 155] width 30 height 9
click at [217, 125] on button "Collaborate" at bounding box center [224, 131] width 100 height 24
